Goal: Check status: Check status

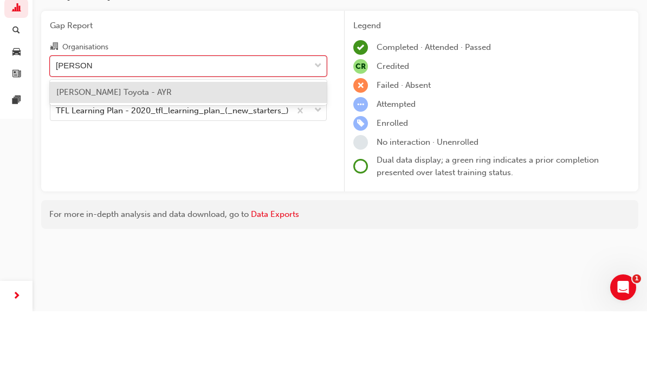
click at [234, 142] on div "[PERSON_NAME] Toyota - AYR" at bounding box center [188, 152] width 277 height 21
type input "[PERSON_NAME]"
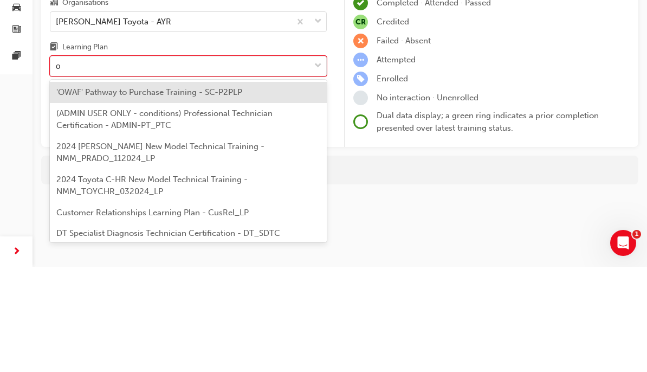
click at [242, 187] on div "'OWAF' Pathway to Purchase Training - SC-P2PLP" at bounding box center [188, 197] width 277 height 21
type input "o"
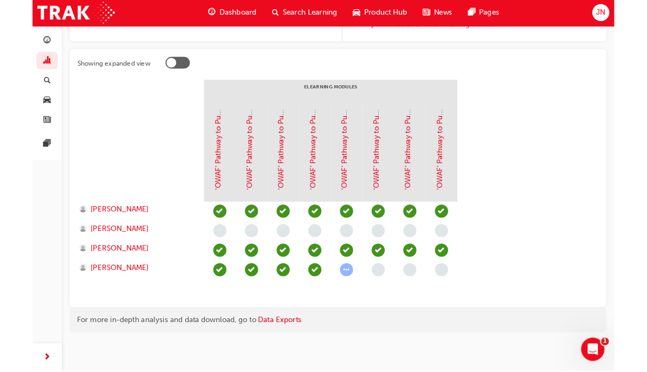
scroll to position [246, 0]
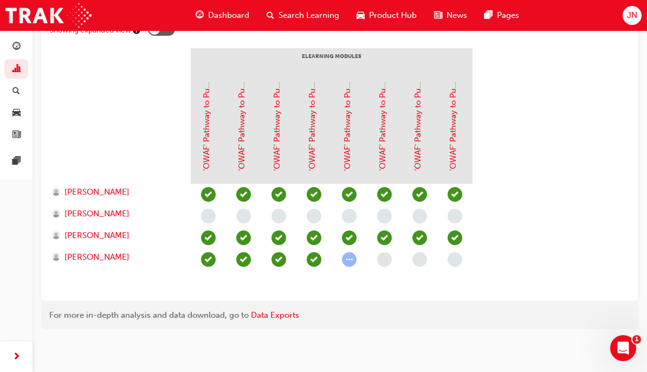
click at [100, 210] on span "[PERSON_NAME]" at bounding box center [96, 213] width 65 height 12
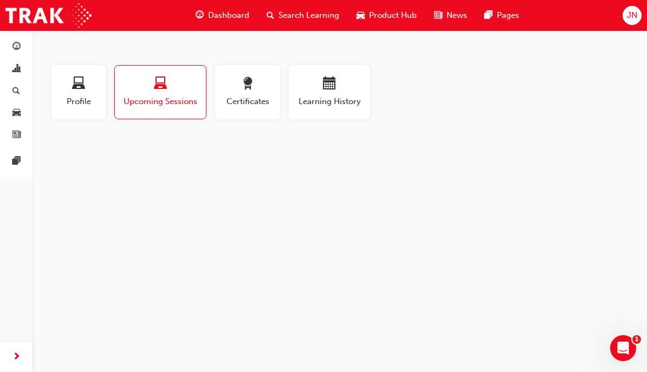
click at [90, 92] on div "button" at bounding box center [79, 85] width 38 height 17
click at [82, 96] on span "Profile" at bounding box center [79, 101] width 38 height 12
